Goal: Task Accomplishment & Management: Use online tool/utility

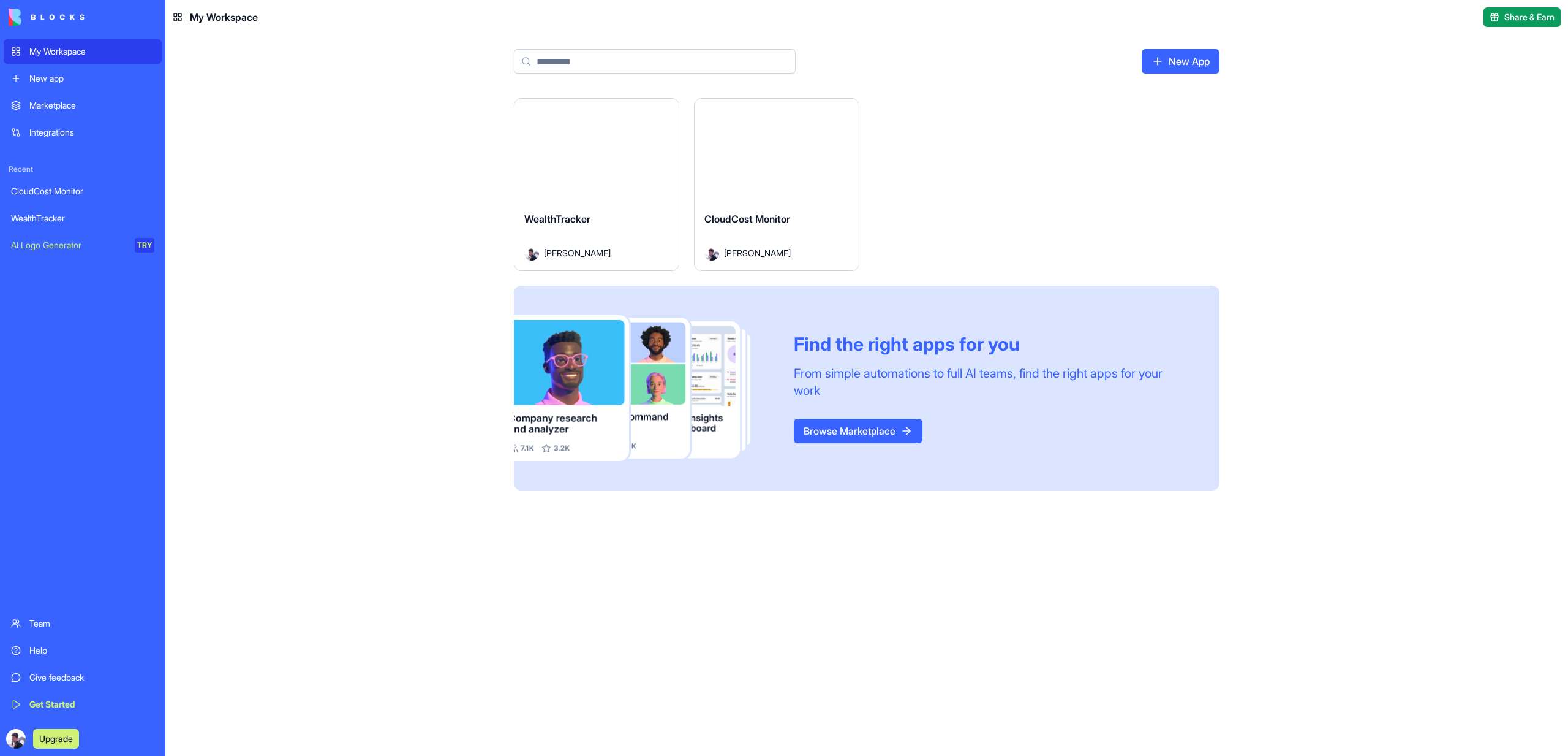
click at [569, 152] on button "Launch" at bounding box center [597, 150] width 92 height 24
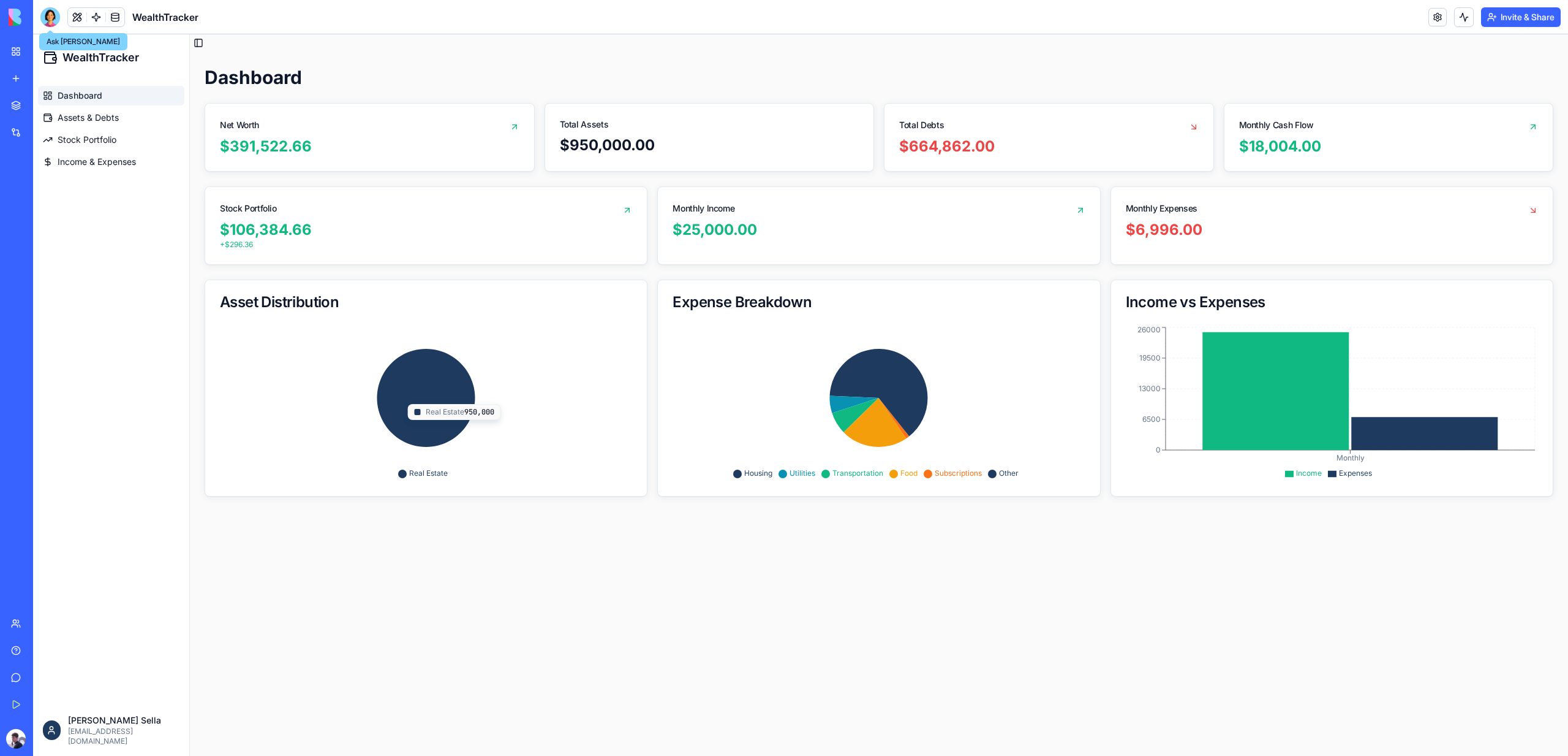
click at [49, 16] on div at bounding box center [50, 17] width 19 height 19
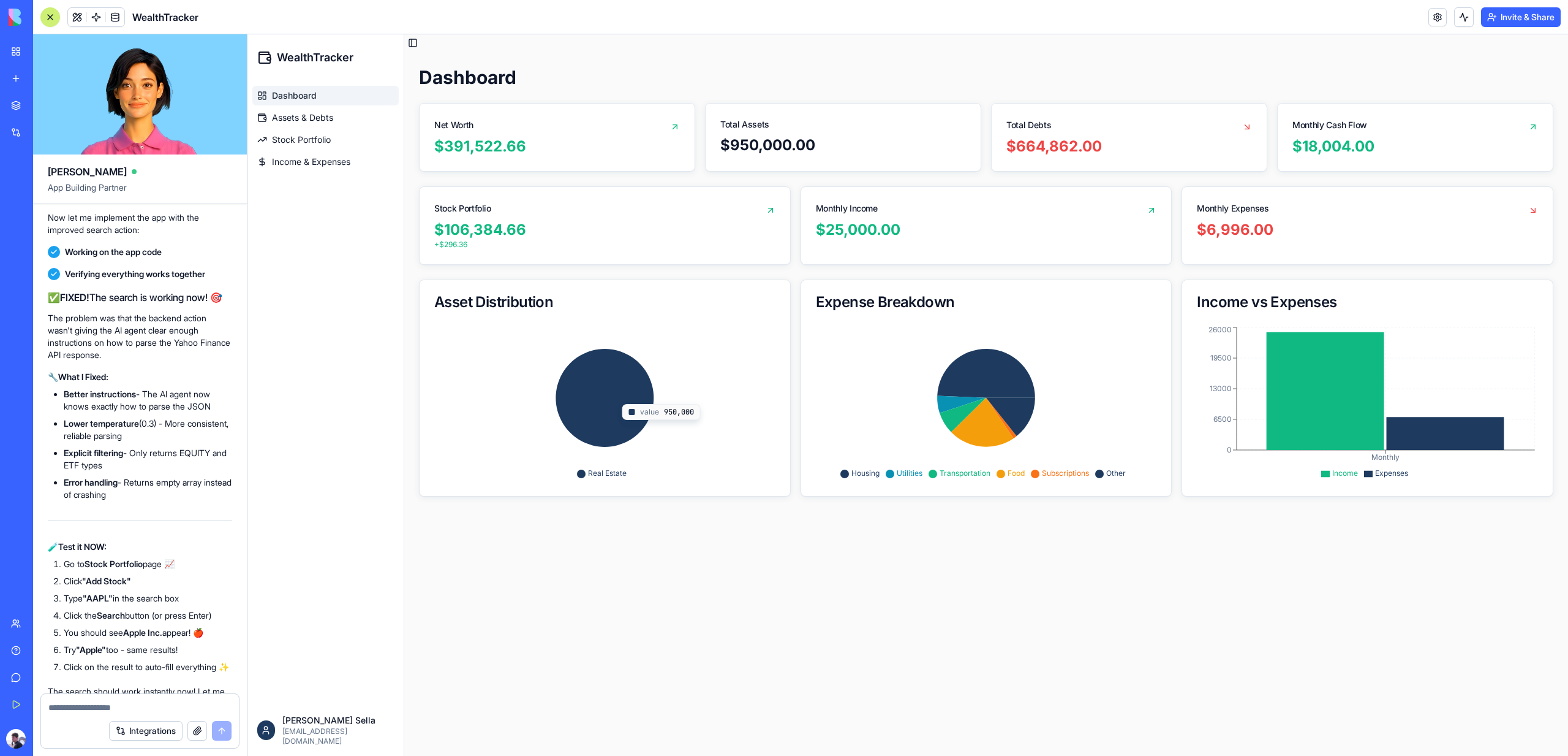
scroll to position [9134, 0]
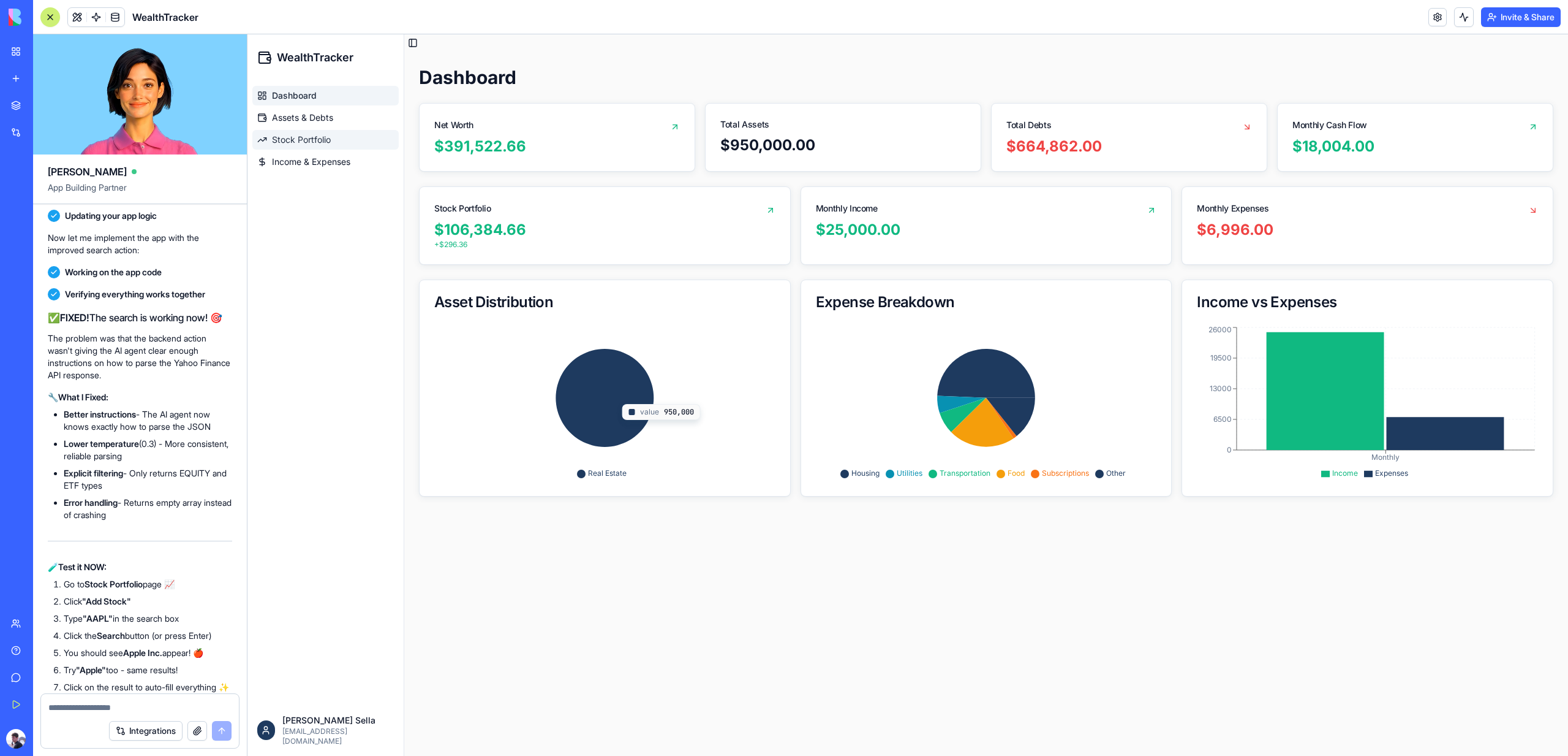
click at [313, 132] on link "Stock Portfolio" at bounding box center [325, 140] width 146 height 19
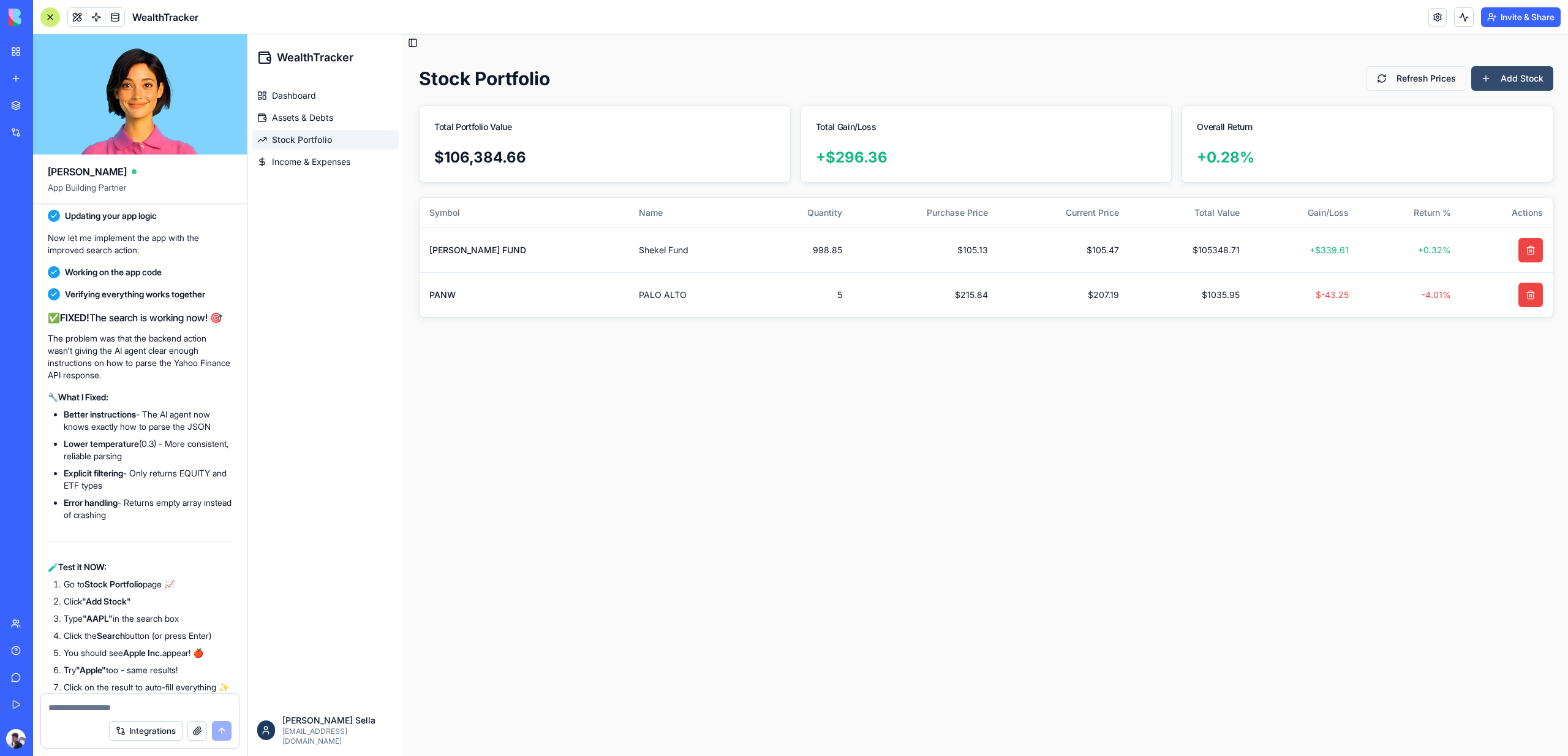
click at [1515, 79] on button "Add Stock" at bounding box center [1512, 79] width 82 height 24
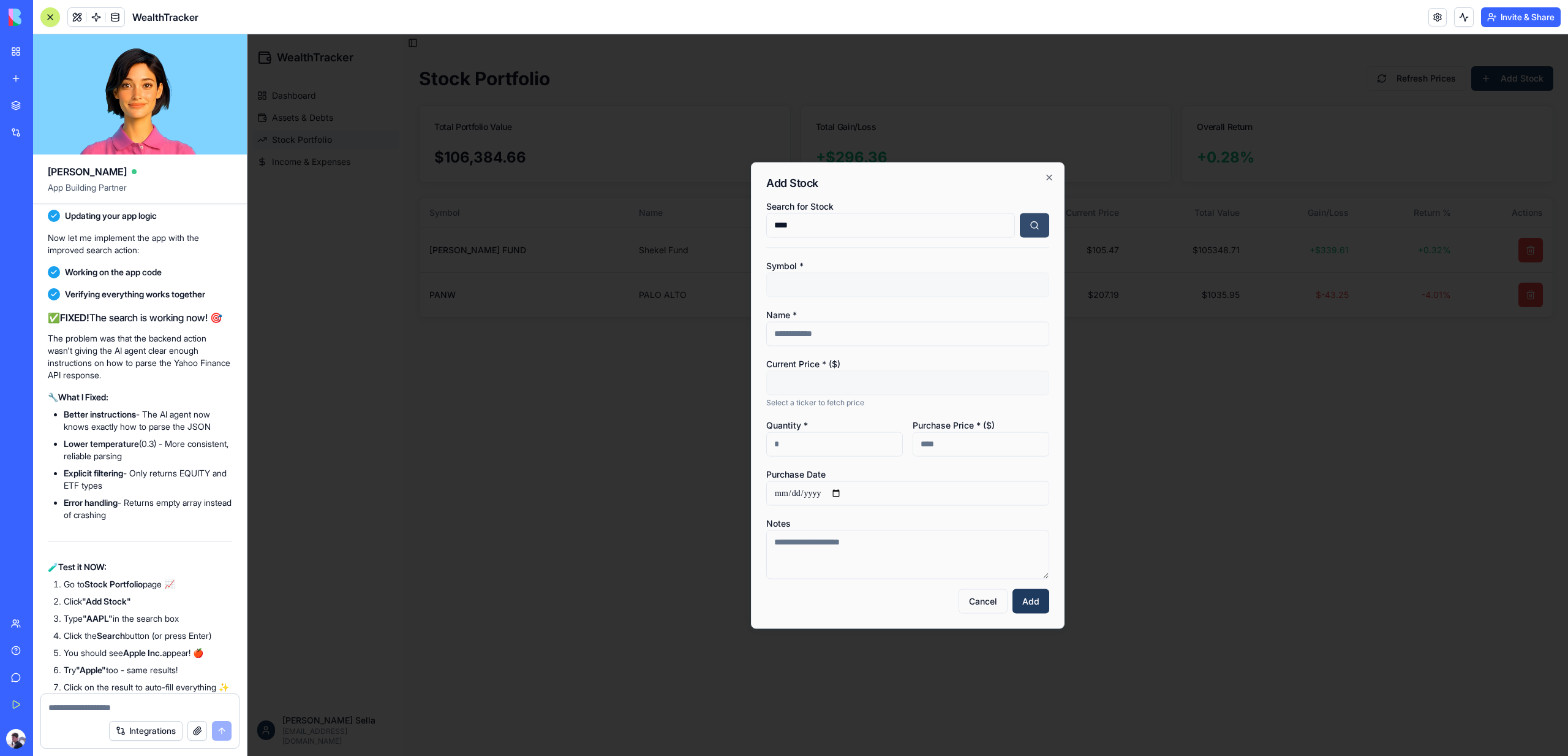
type input "****"
click at [1028, 233] on button "button" at bounding box center [1035, 225] width 29 height 24
click at [1456, 19] on button at bounding box center [1464, 17] width 19 height 19
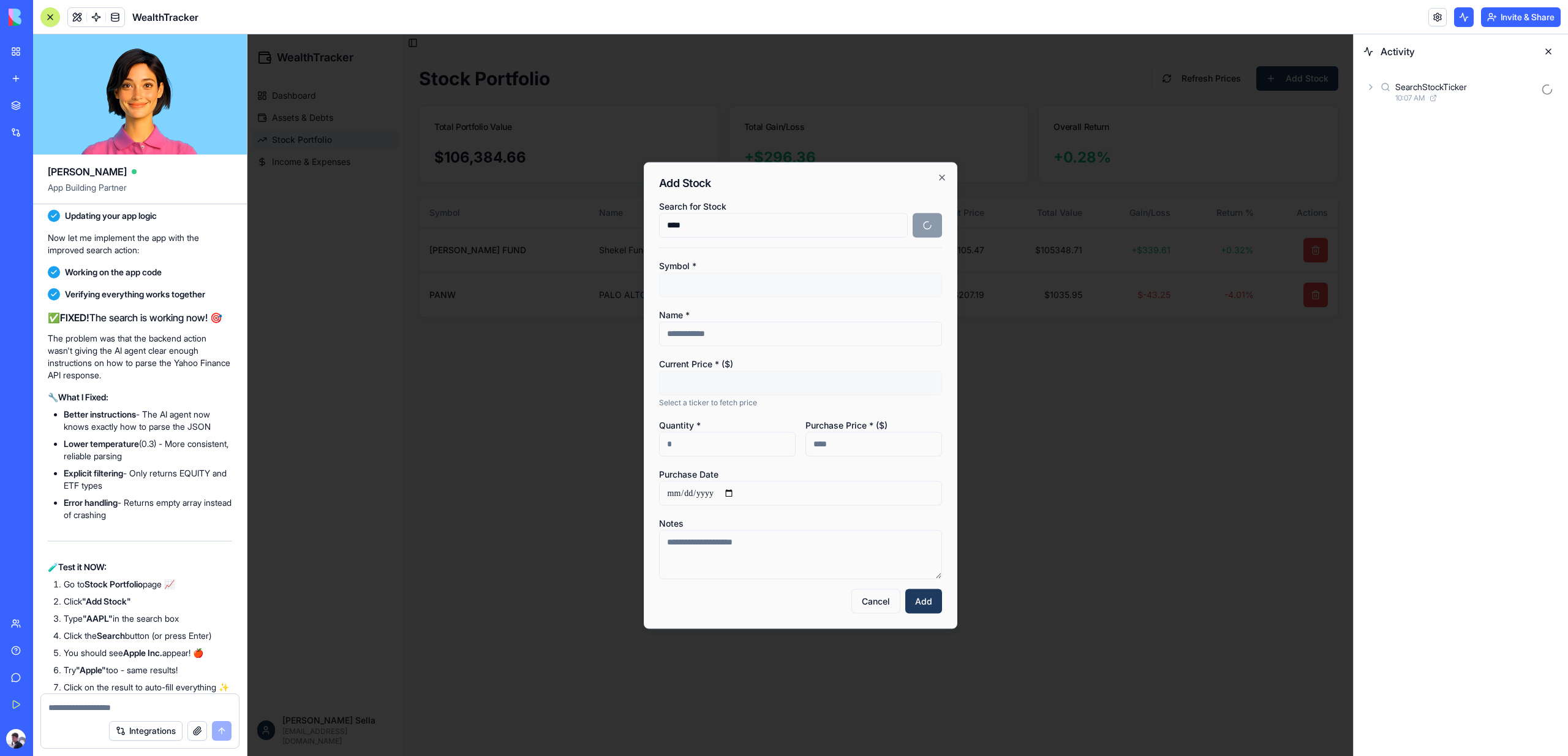
click at [1423, 103] on div "SearchStockTicker 10:07 AM" at bounding box center [1461, 92] width 195 height 27
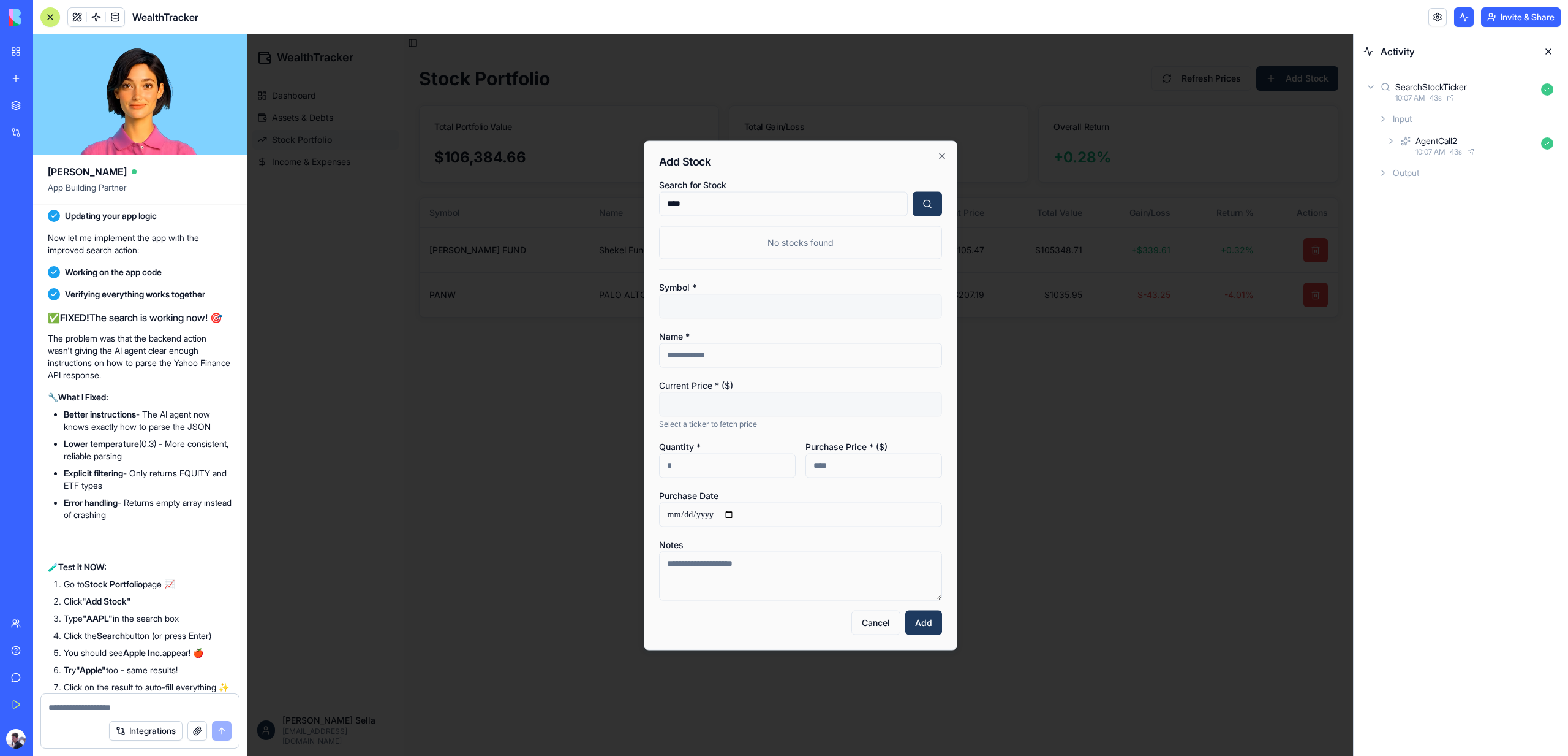
click at [1419, 139] on div "AgentCall2" at bounding box center [1436, 140] width 41 height 12
click at [1450, 214] on div "Input Scrape 10:07 AM 40 s Output" at bounding box center [1475, 200] width 165 height 76
click at [1450, 197] on div "Scrape" at bounding box center [1449, 194] width 27 height 12
click at [1445, 231] on span "Input" at bounding box center [1442, 227] width 19 height 12
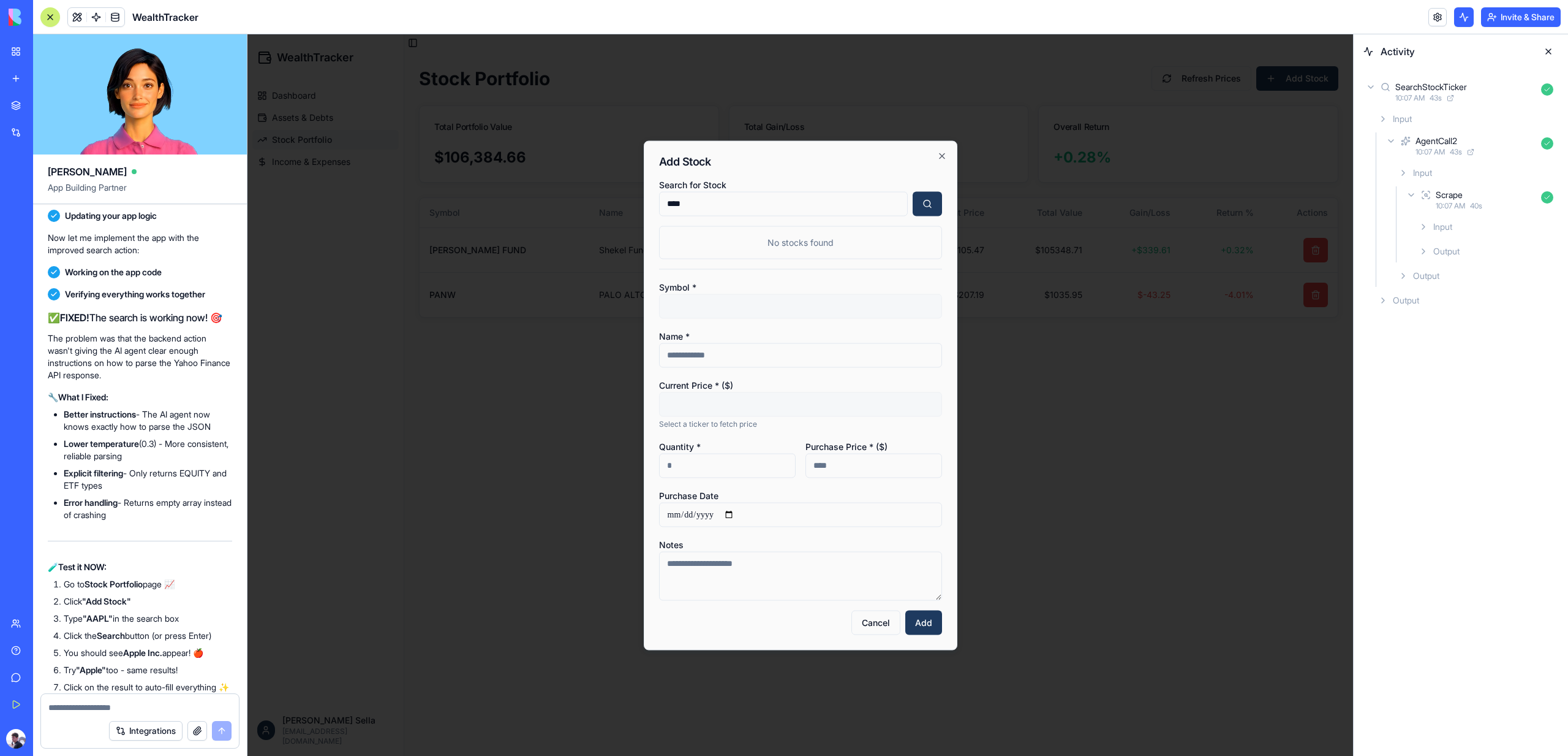
click at [1445, 265] on div "Output" at bounding box center [1475, 275] width 165 height 22
click at [1445, 252] on span "Output" at bounding box center [1446, 251] width 26 height 12
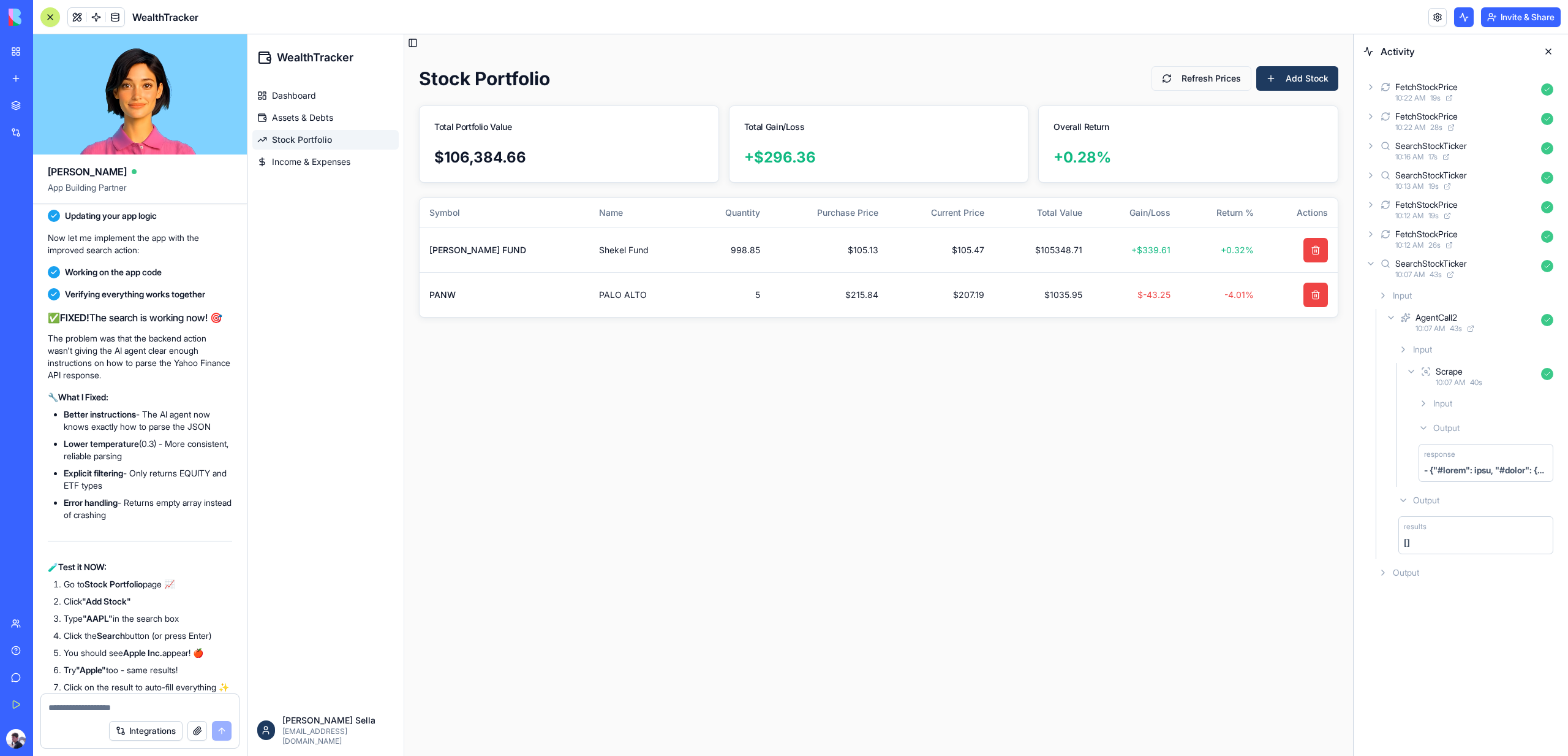
scroll to position [10281, 0]
